Goal: Check status: Check status

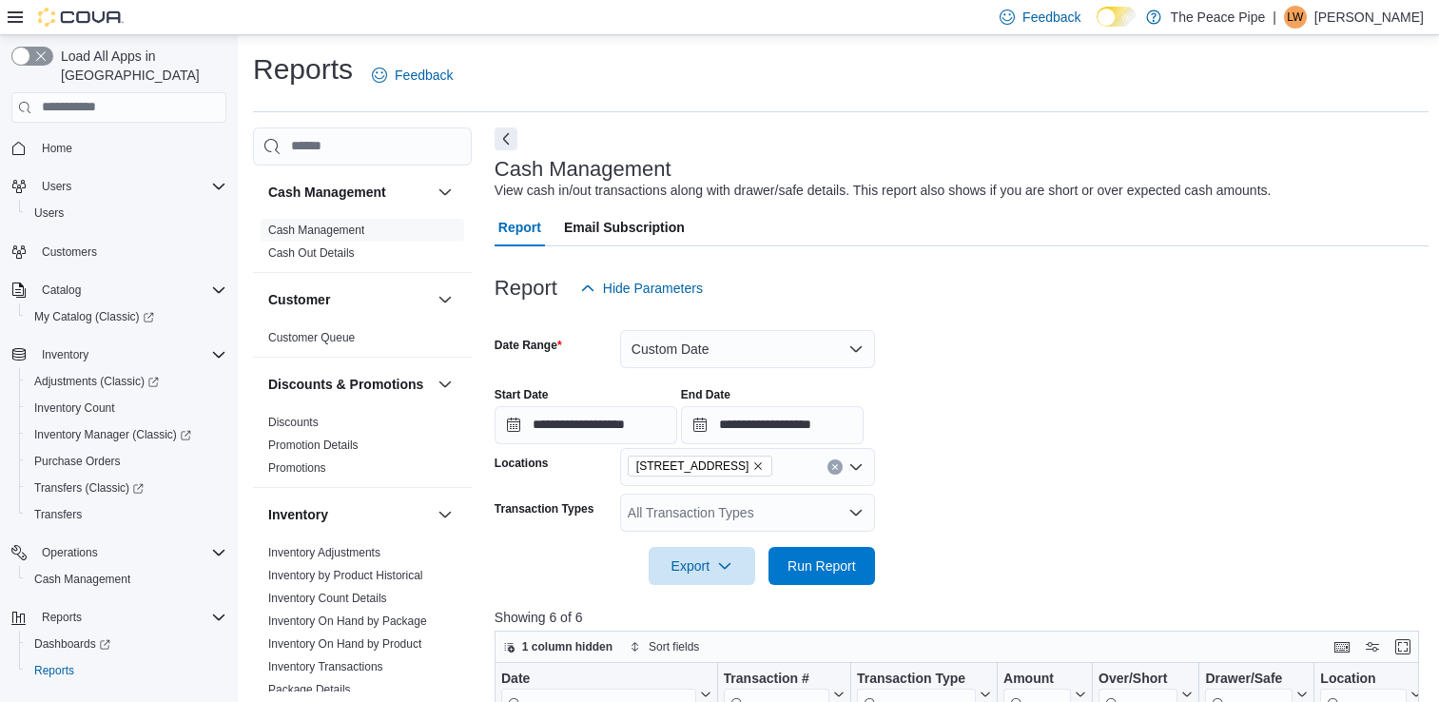
scroll to position [500, 0]
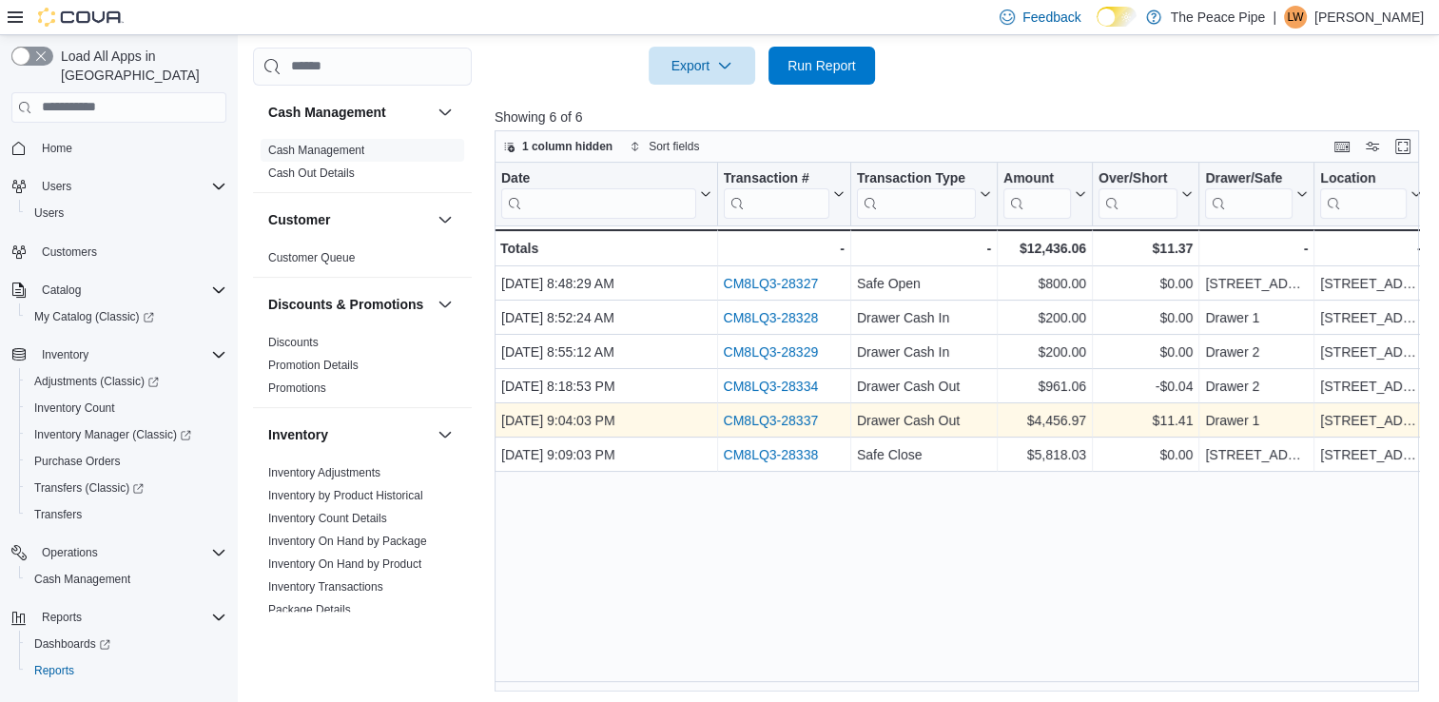
click at [757, 418] on link "CM8LQ3-28337" at bounding box center [770, 420] width 95 height 15
